Goal: Information Seeking & Learning: Learn about a topic

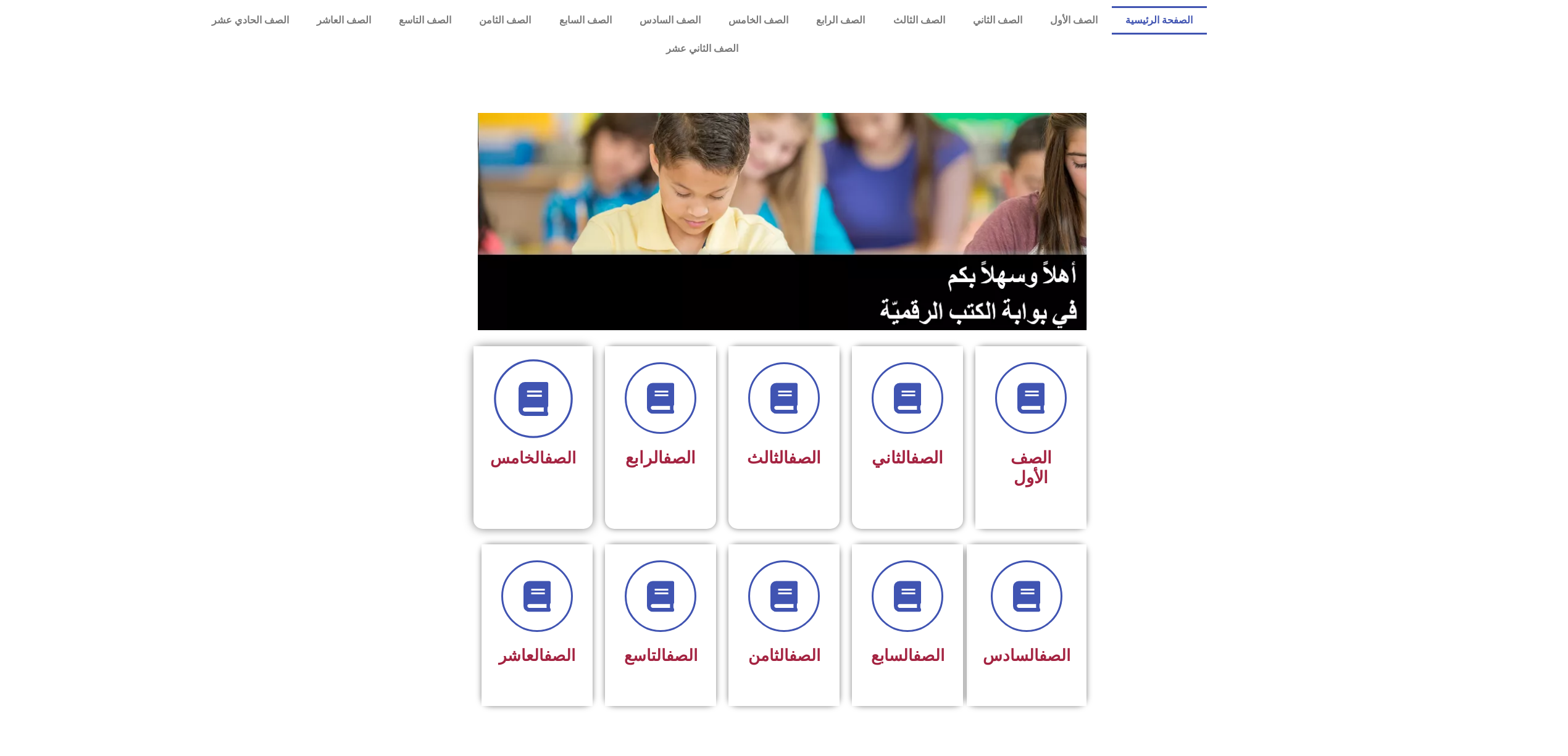
click at [523, 370] on span at bounding box center [533, 399] width 79 height 79
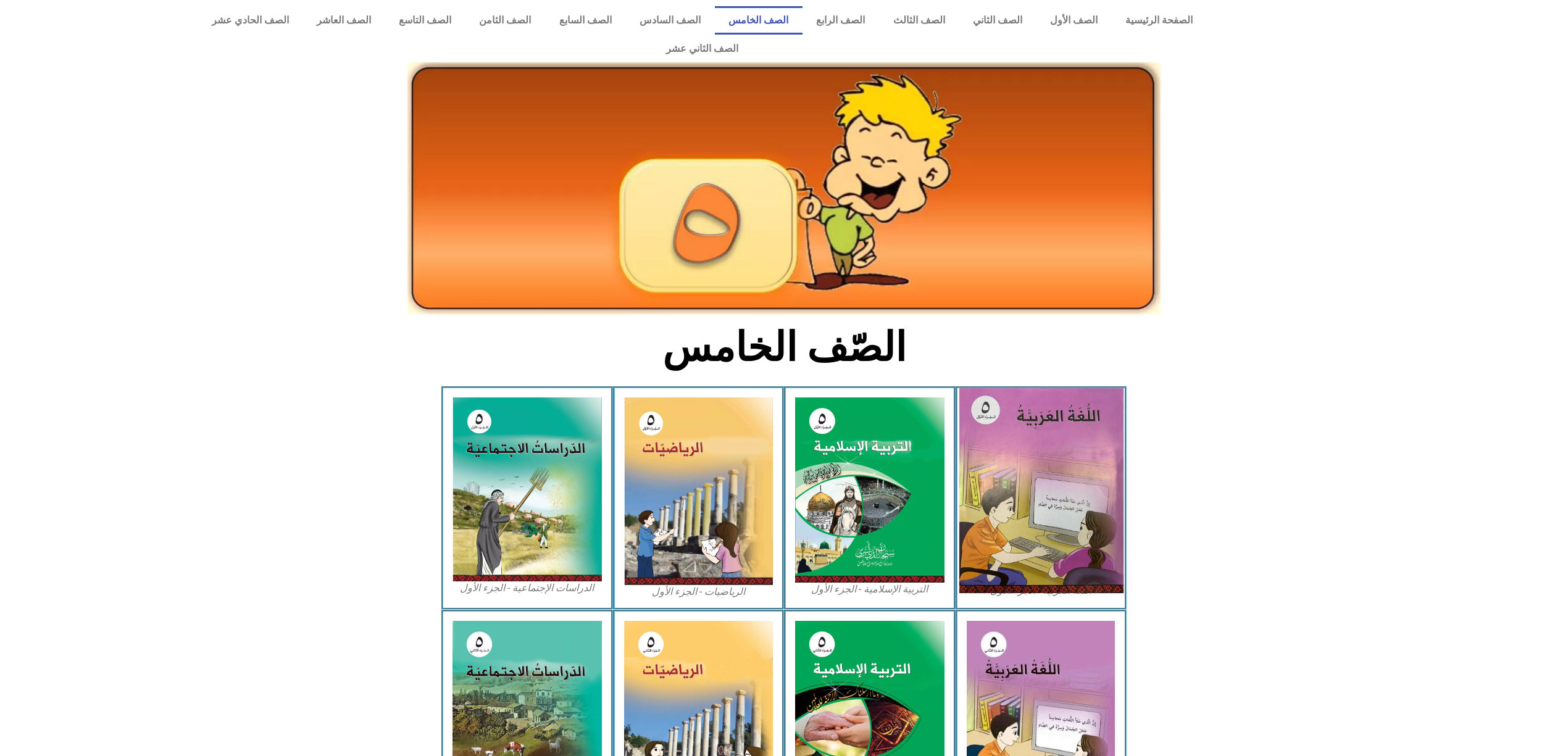
click at [983, 499] on img at bounding box center [1040, 490] width 164 height 205
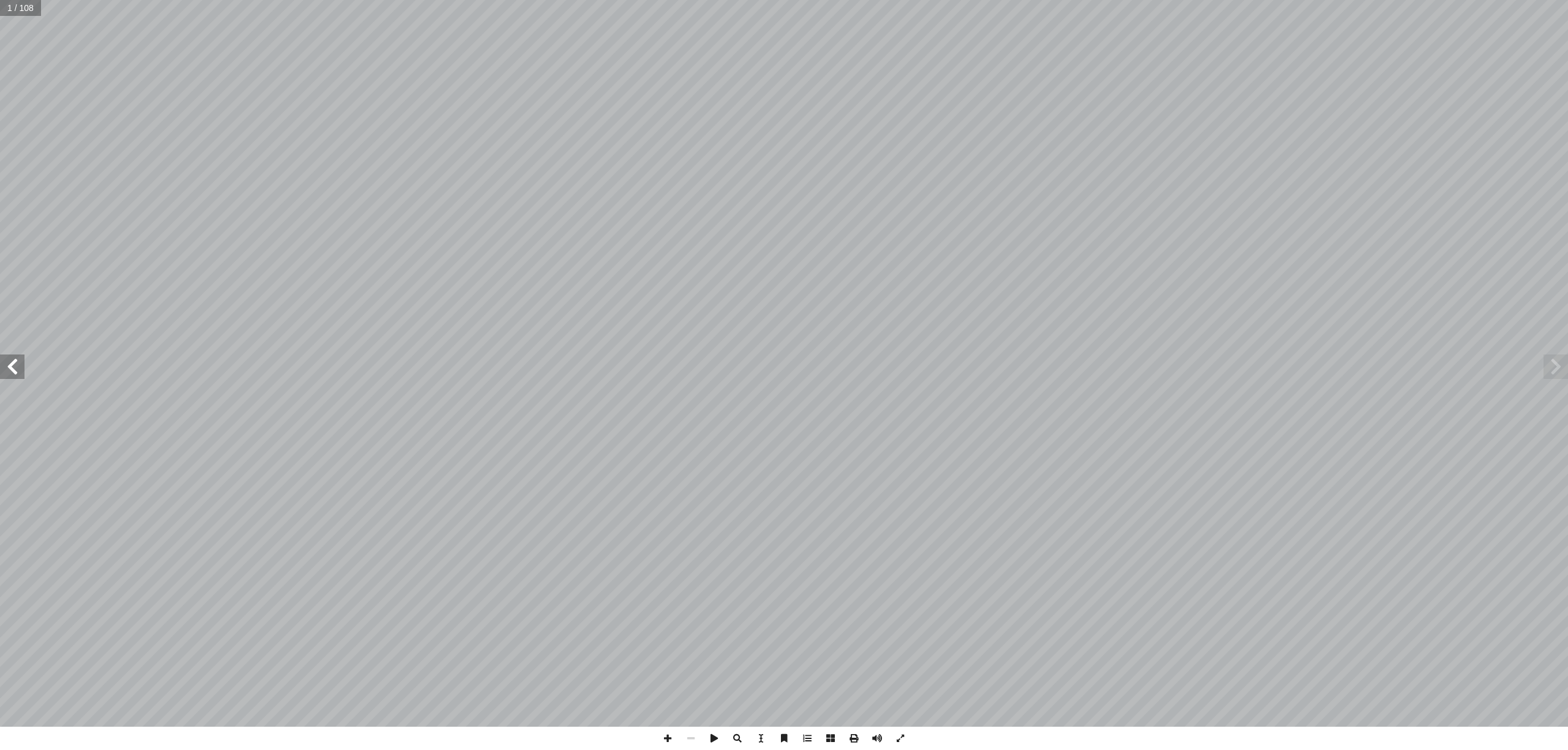
click at [0, 365] on span at bounding box center [12, 367] width 25 height 25
click at [0, 366] on span at bounding box center [12, 367] width 25 height 25
click at [1560, 359] on span at bounding box center [1555, 367] width 25 height 25
click at [0, 4] on input "text" at bounding box center [20, 8] width 41 height 16
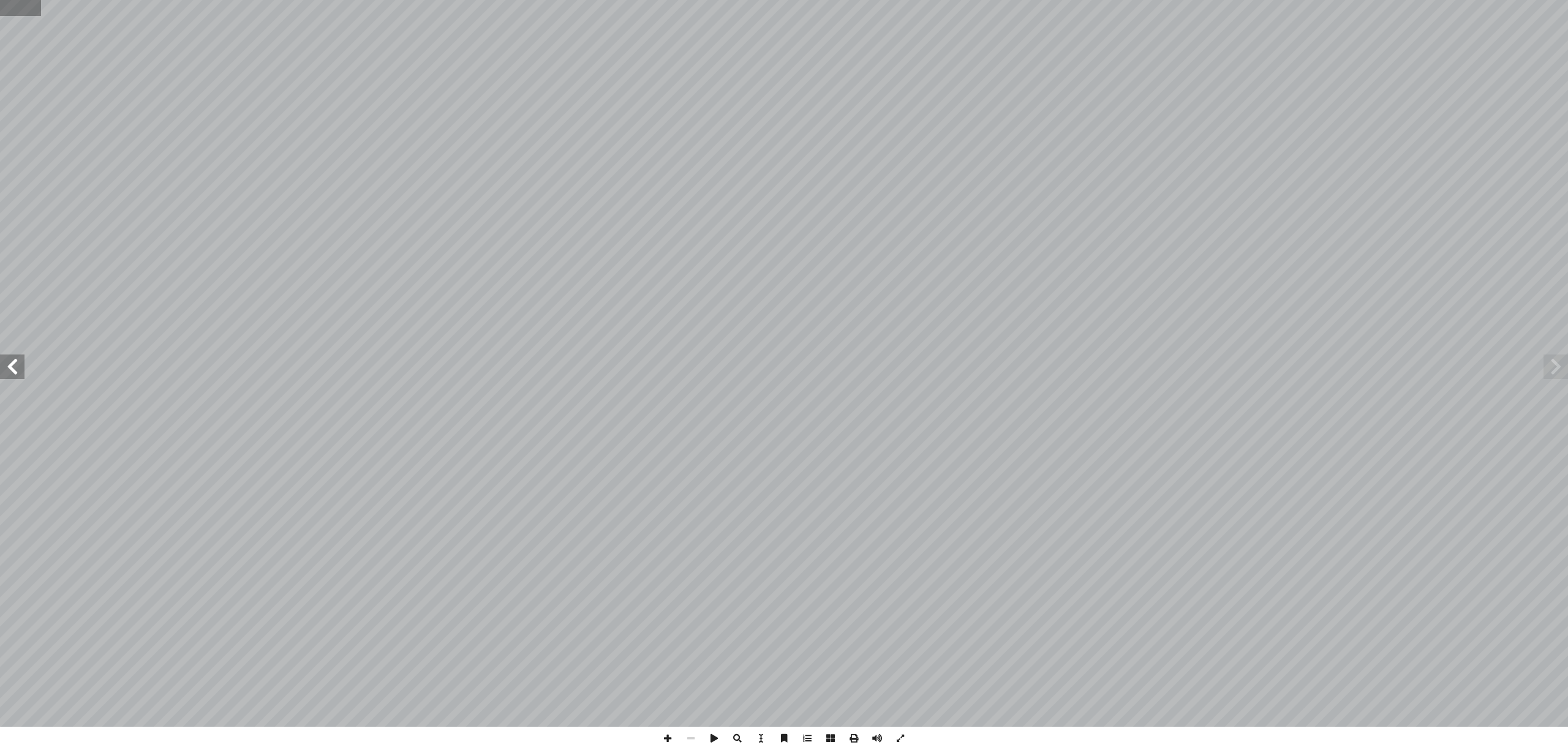
type input "*"
type input "**"
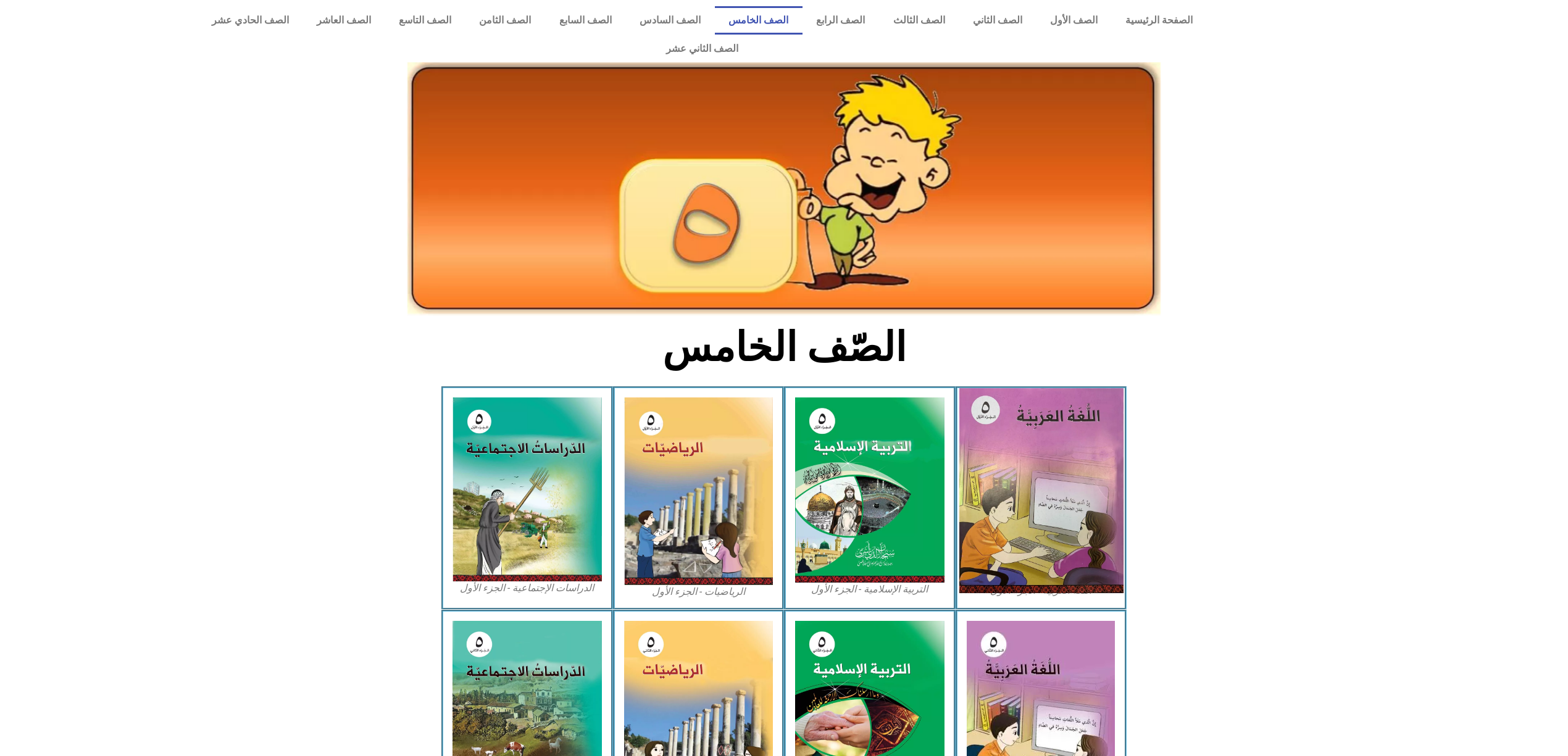
click at [1082, 436] on img at bounding box center [1040, 490] width 164 height 205
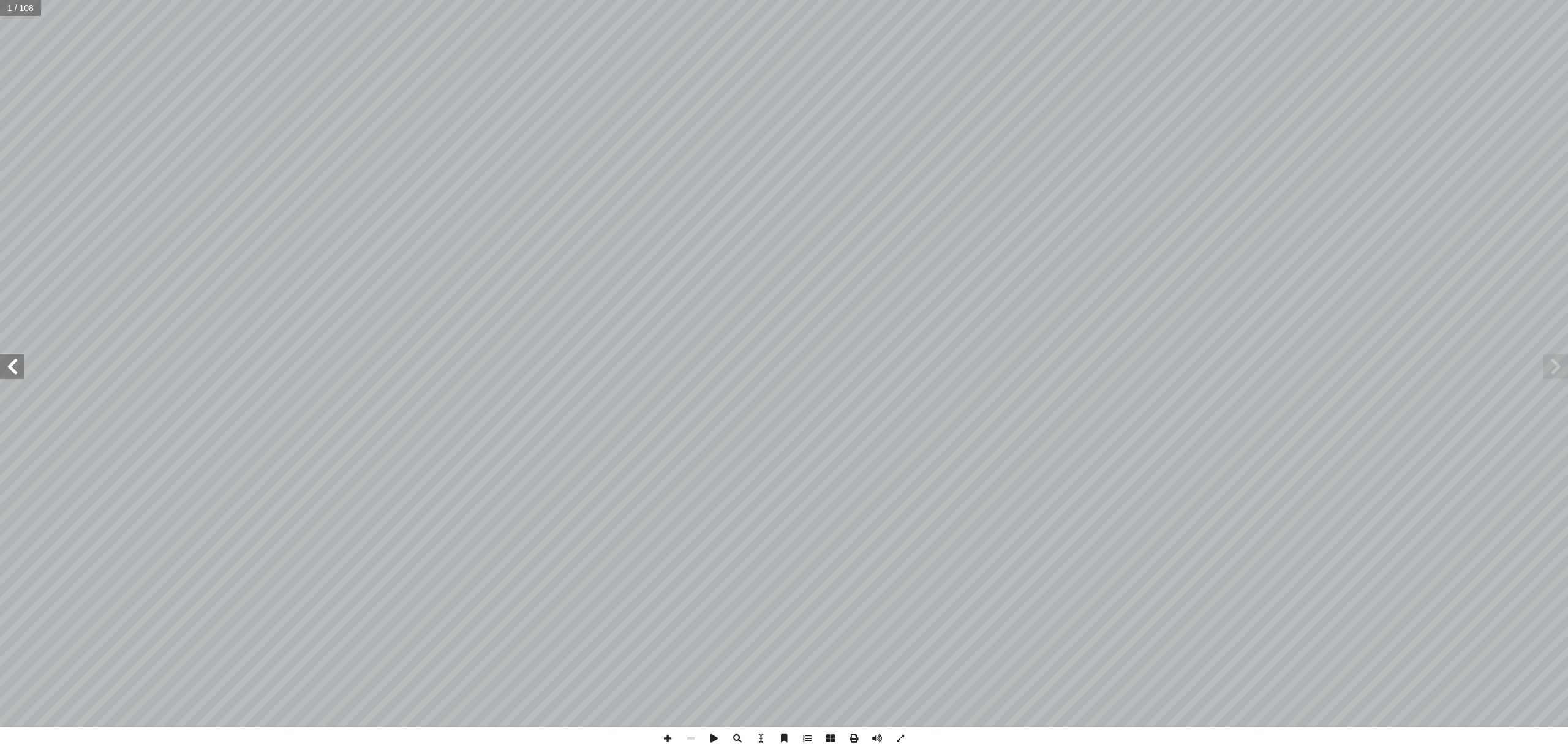
click at [0, 371] on span at bounding box center [12, 367] width 25 height 25
drag, startPoint x: 0, startPoint y: 371, endPoint x: 4, endPoint y: 359, distance: 12.6
click at [4, 359] on span at bounding box center [12, 367] width 25 height 25
click at [5, 362] on span at bounding box center [12, 367] width 25 height 25
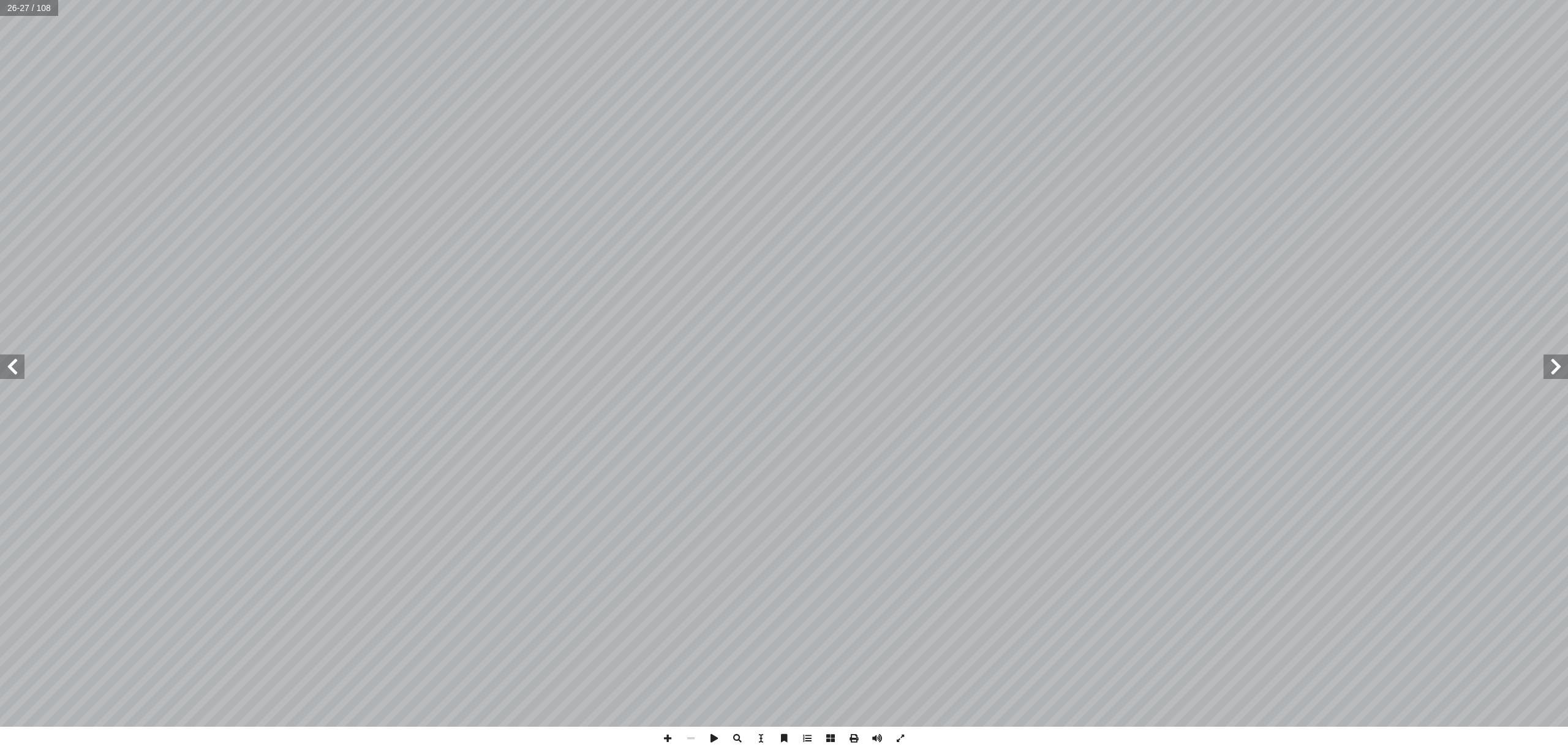
click at [0, 357] on span at bounding box center [12, 367] width 25 height 25
click at [2, 357] on span at bounding box center [12, 367] width 25 height 25
click at [4, 357] on span at bounding box center [12, 367] width 25 height 25
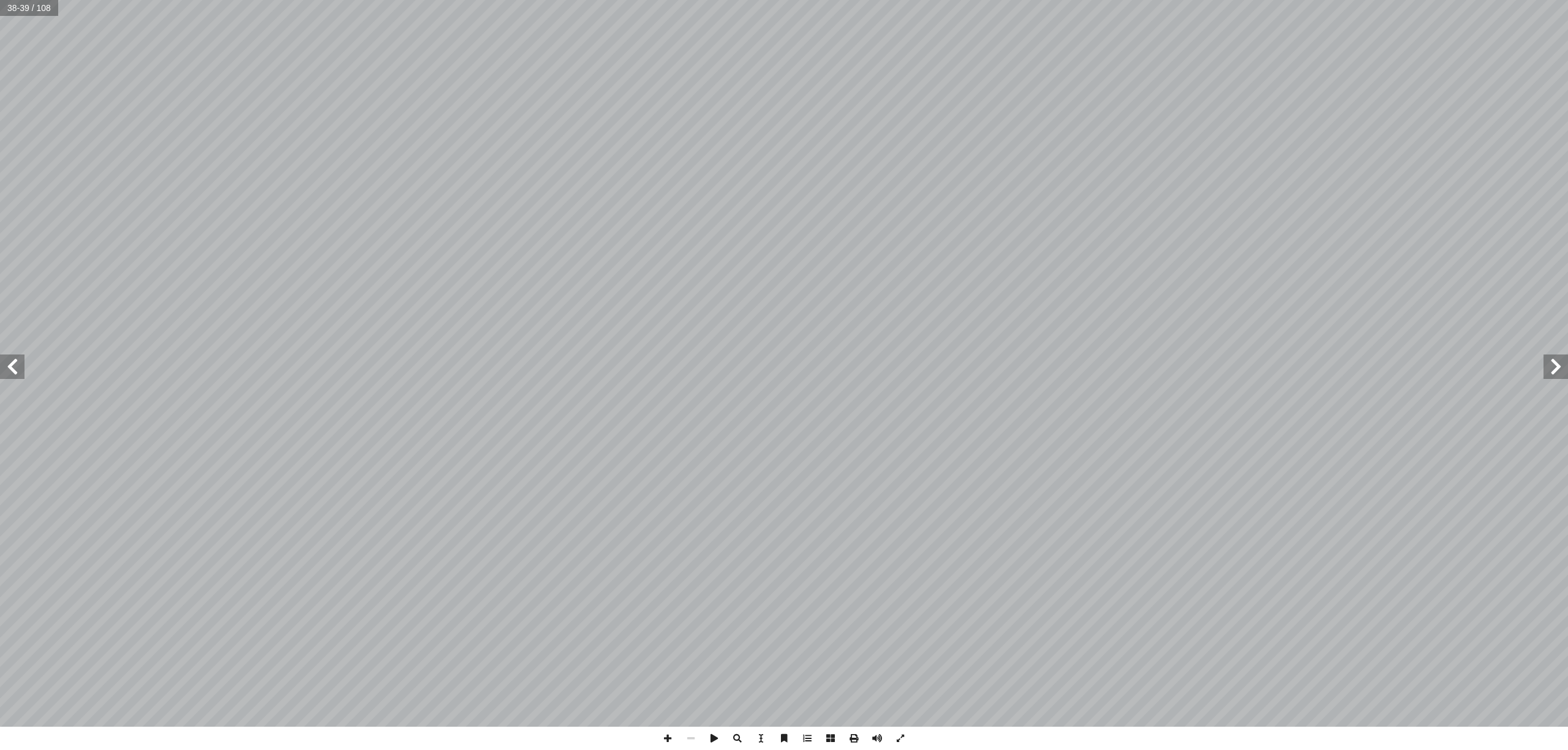
click at [0, 355] on span at bounding box center [12, 367] width 25 height 25
click at [0, 370] on span at bounding box center [12, 367] width 25 height 25
click at [1, 362] on span at bounding box center [12, 367] width 25 height 25
click at [0, 372] on span at bounding box center [12, 367] width 25 height 25
click at [1562, 367] on span at bounding box center [1555, 367] width 25 height 25
